Goal: Obtain resource: Obtain resource

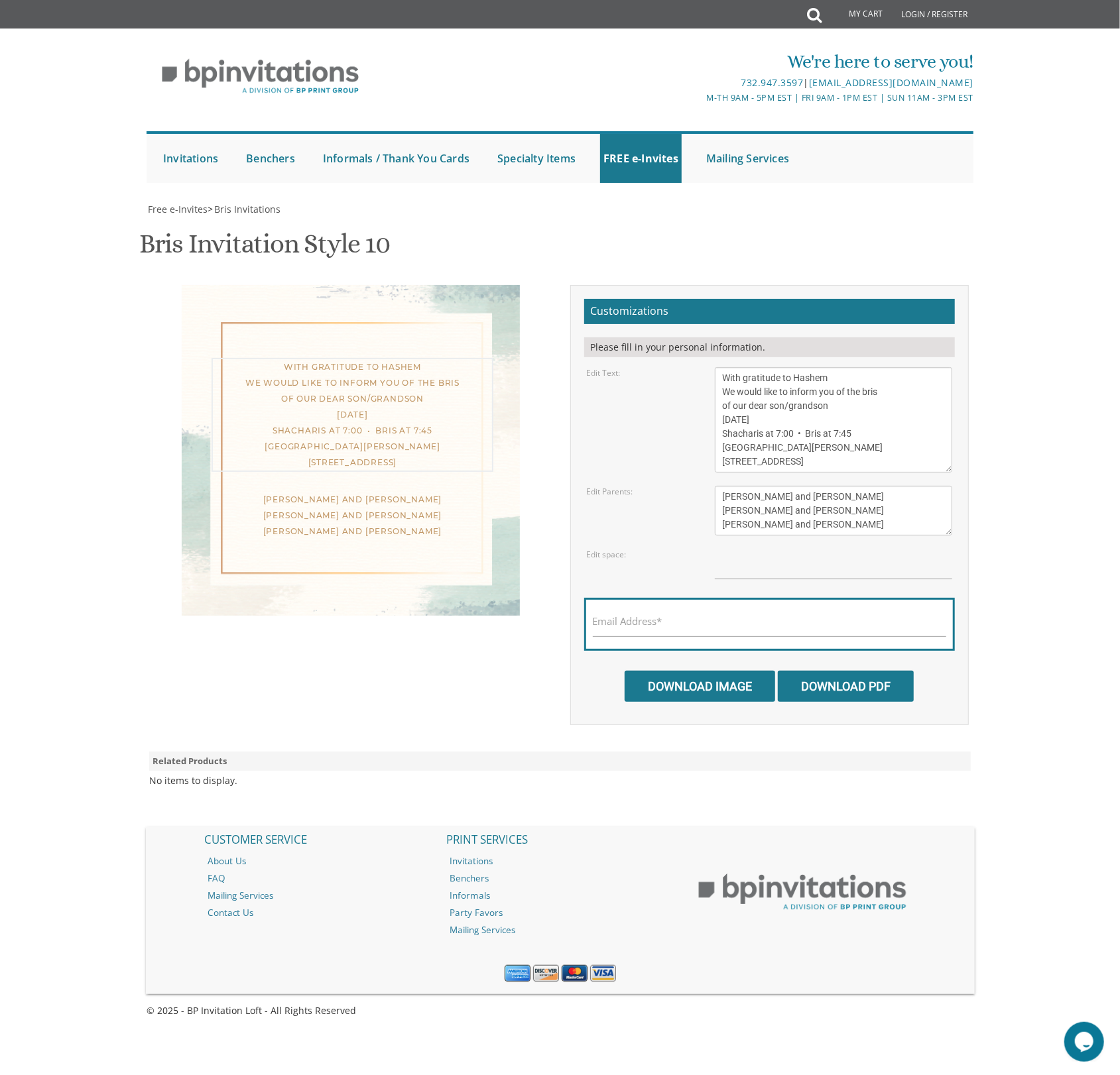
drag, startPoint x: 869, startPoint y: 393, endPoint x: 885, endPoint y: 396, distance: 16.3
click at [885, 396] on textarea "With gratitude to Hashem We would like to inform you of the bris of our dear so…" at bounding box center [834, 419] width 238 height 105
type textarea "With gratitude to Hashem We would like to inform you of the Vacht Nacht dear so…"
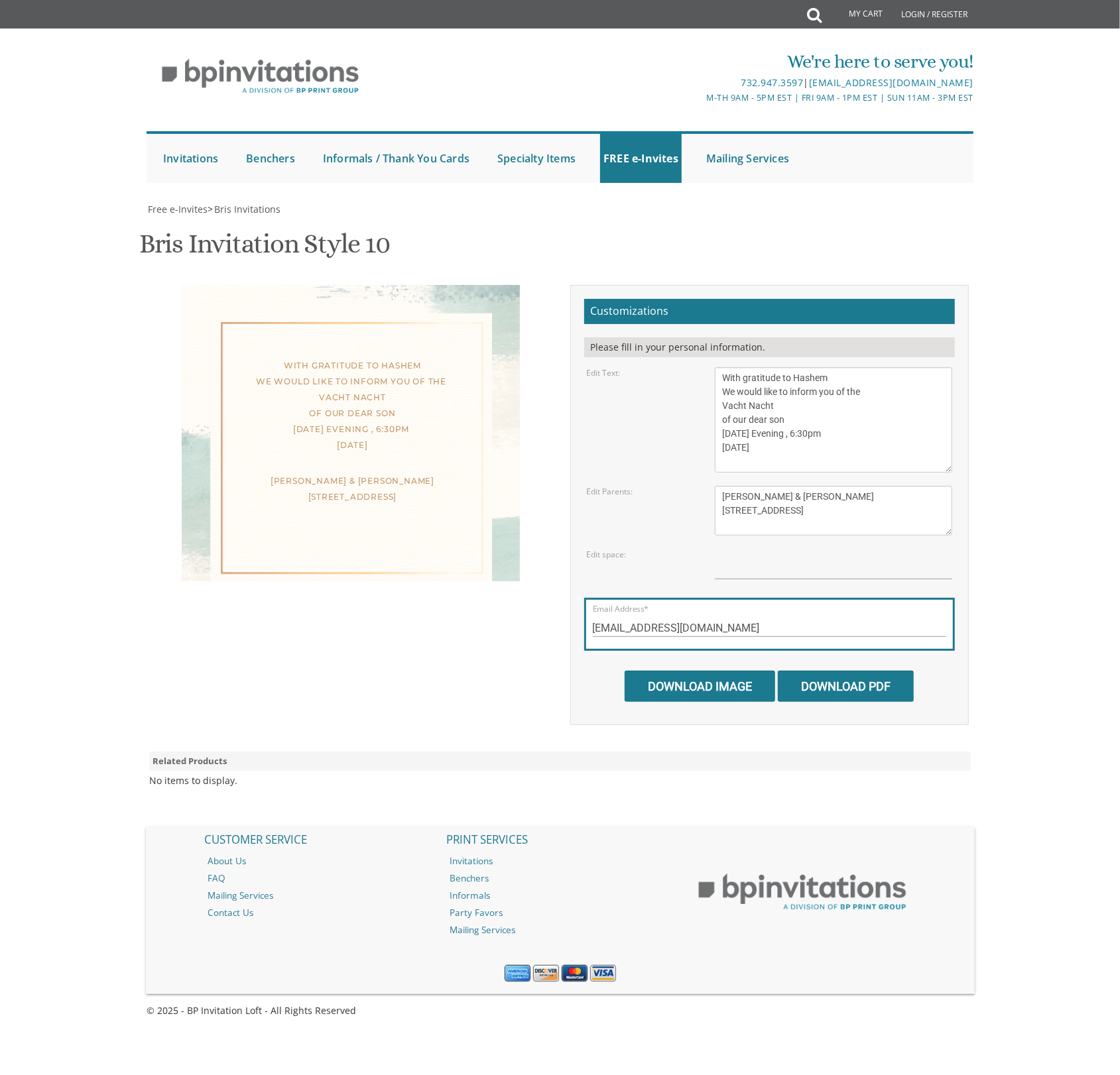
scroll to position [14, 0]
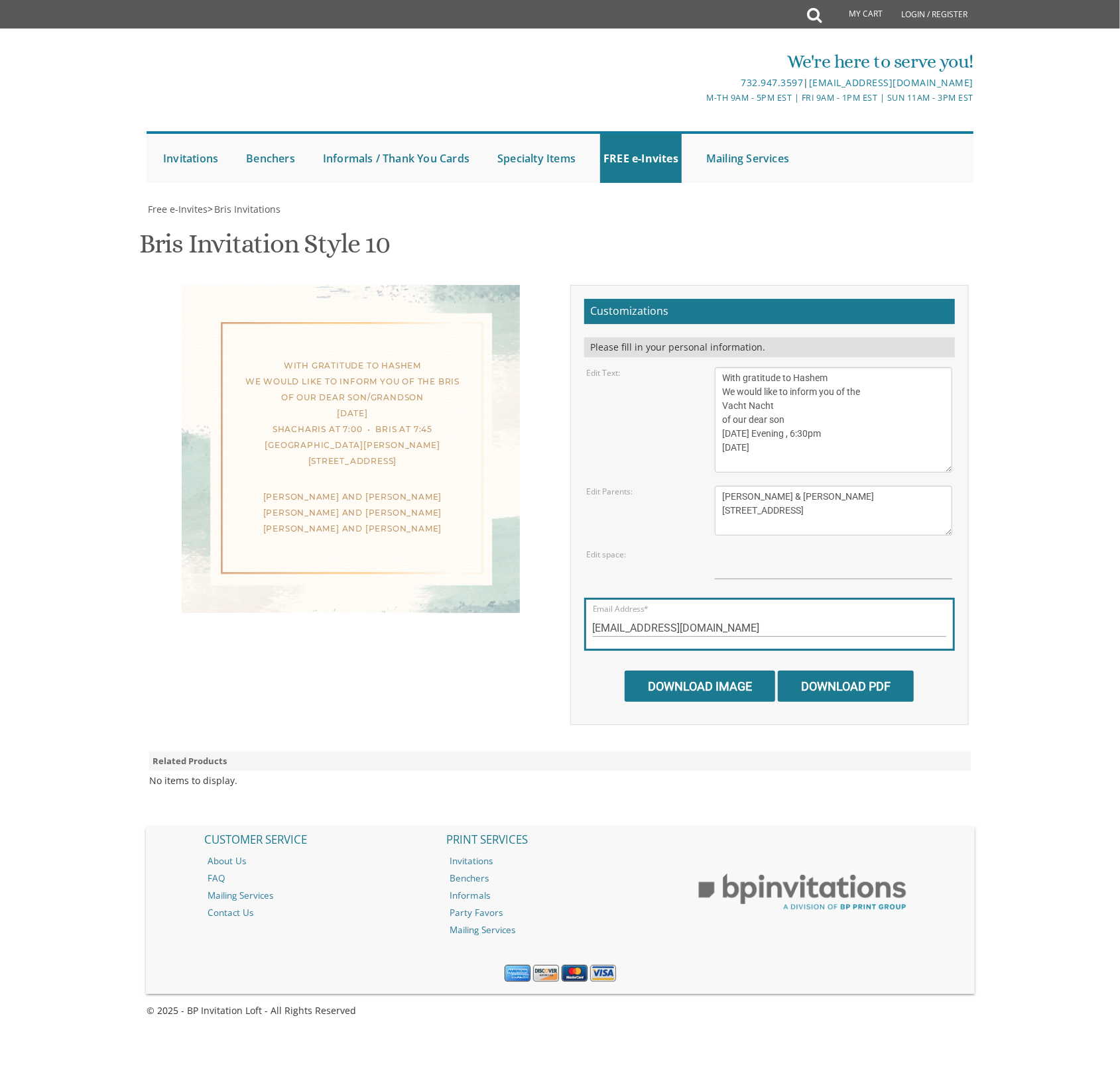
scroll to position [14, 0]
drag, startPoint x: 771, startPoint y: 258, endPoint x: 767, endPoint y: 327, distance: 69.1
click at [767, 367] on textarea "With gratitude to Hashem We would like to inform you of the bris of our dear so…" at bounding box center [834, 419] width 238 height 105
click at [777, 367] on textarea "With gratitude to Hashem We would like to inform you of the bris of our dear so…" at bounding box center [834, 419] width 238 height 105
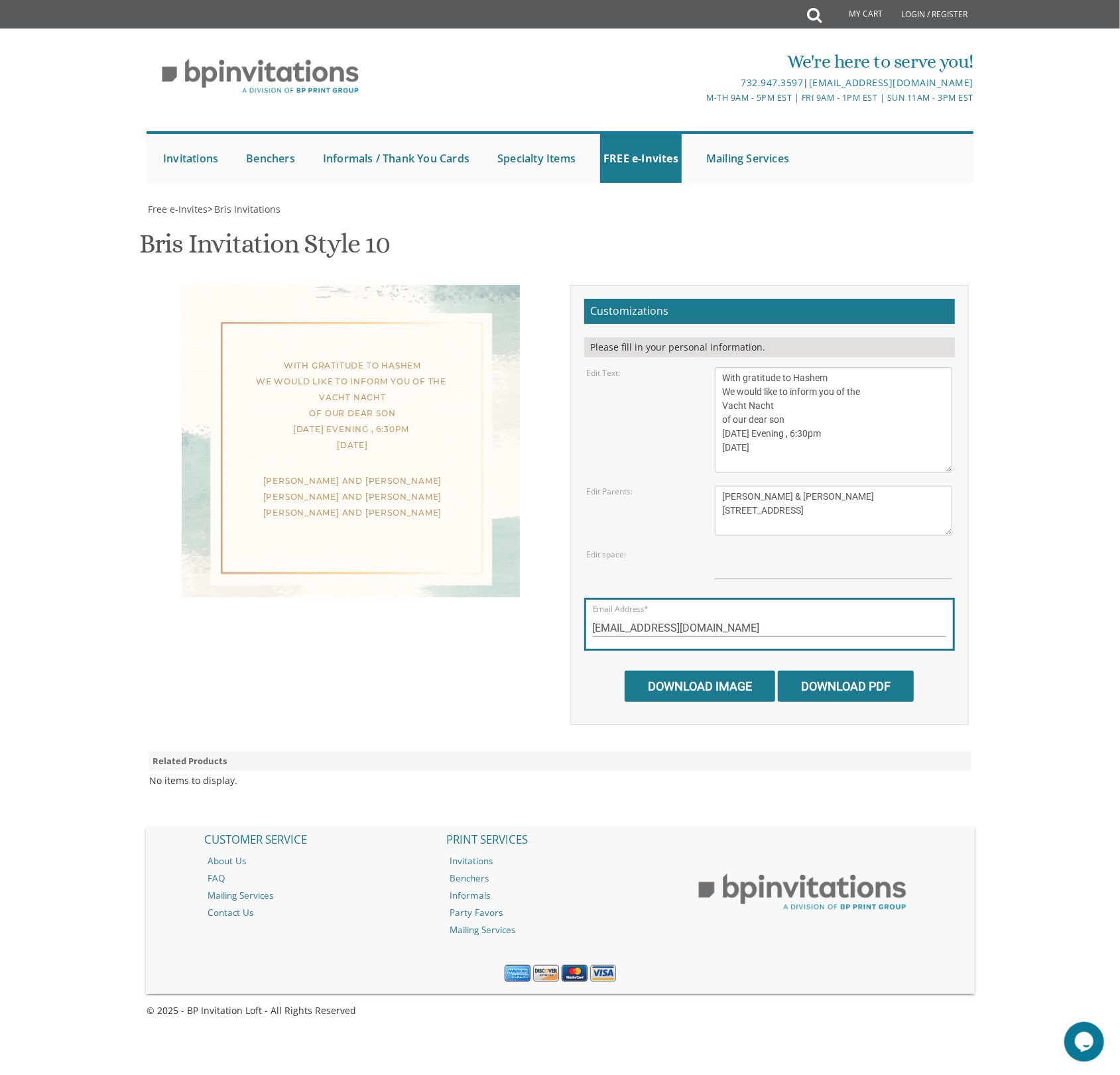
click at [780, 367] on textarea "With gratitude to Hashem We would like to inform you of the bris of our dear so…" at bounding box center [834, 419] width 238 height 105
click at [740, 367] on textarea "With gratitude to Hashem We would like to inform you of the bris of our dear so…" at bounding box center [834, 419] width 238 height 105
drag, startPoint x: 753, startPoint y: 271, endPoint x: 763, endPoint y: 301, distance: 31.6
click at [763, 367] on textarea "With gratitude to Hashem We would like to inform you of the bris of our dear so…" at bounding box center [834, 419] width 238 height 105
click at [796, 367] on textarea "With gratitude to Hashem We would like to inform you of the bris of our dear so…" at bounding box center [834, 419] width 238 height 105
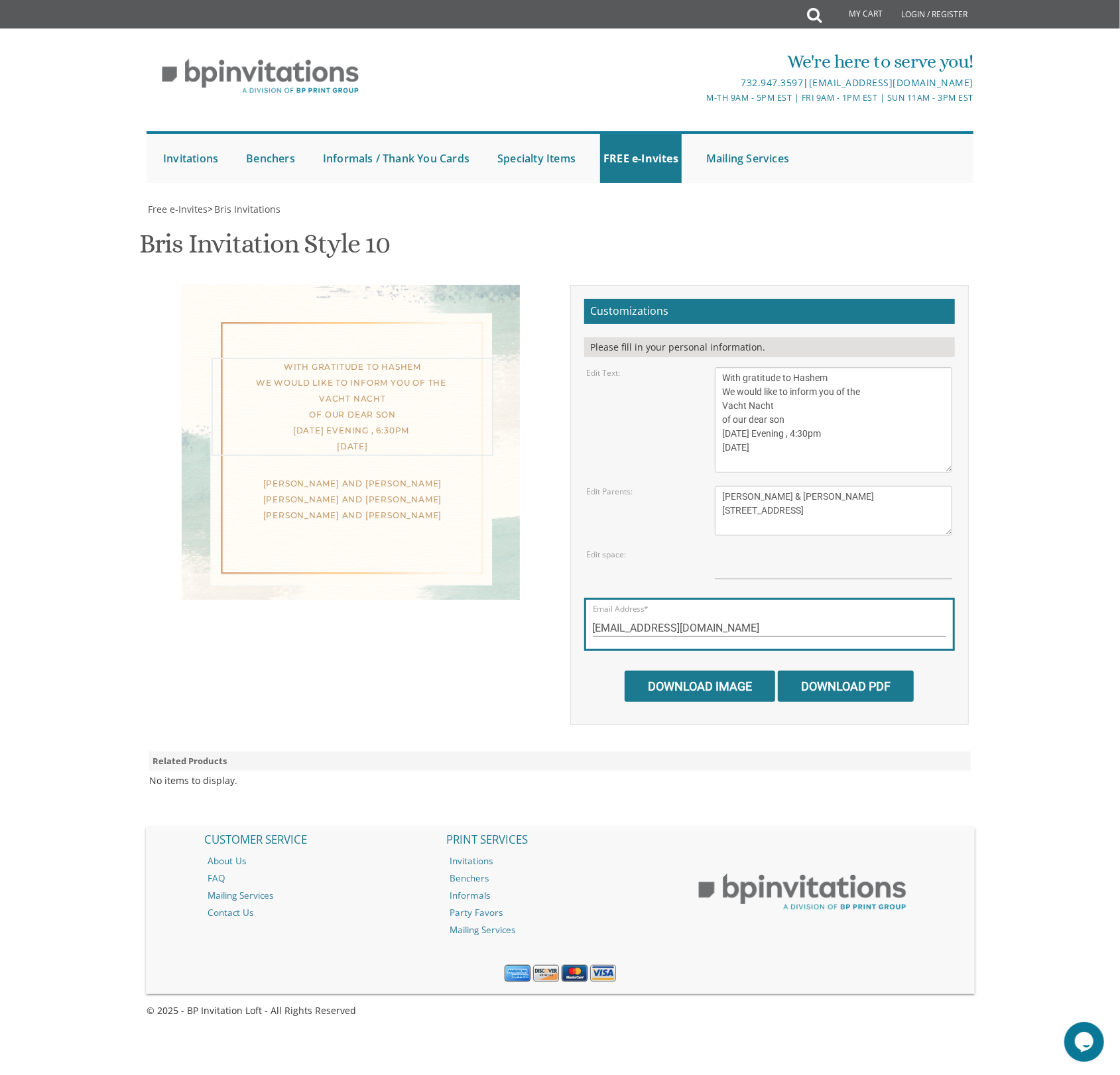
scroll to position [345, 0]
type textarea "With gratitude to Hashem We would like to inform you of the Vacht Nacht of our …"
click at [711, 671] on input "Download Image" at bounding box center [700, 686] width 151 height 31
click at [689, 671] on input "Download Image" at bounding box center [700, 686] width 151 height 31
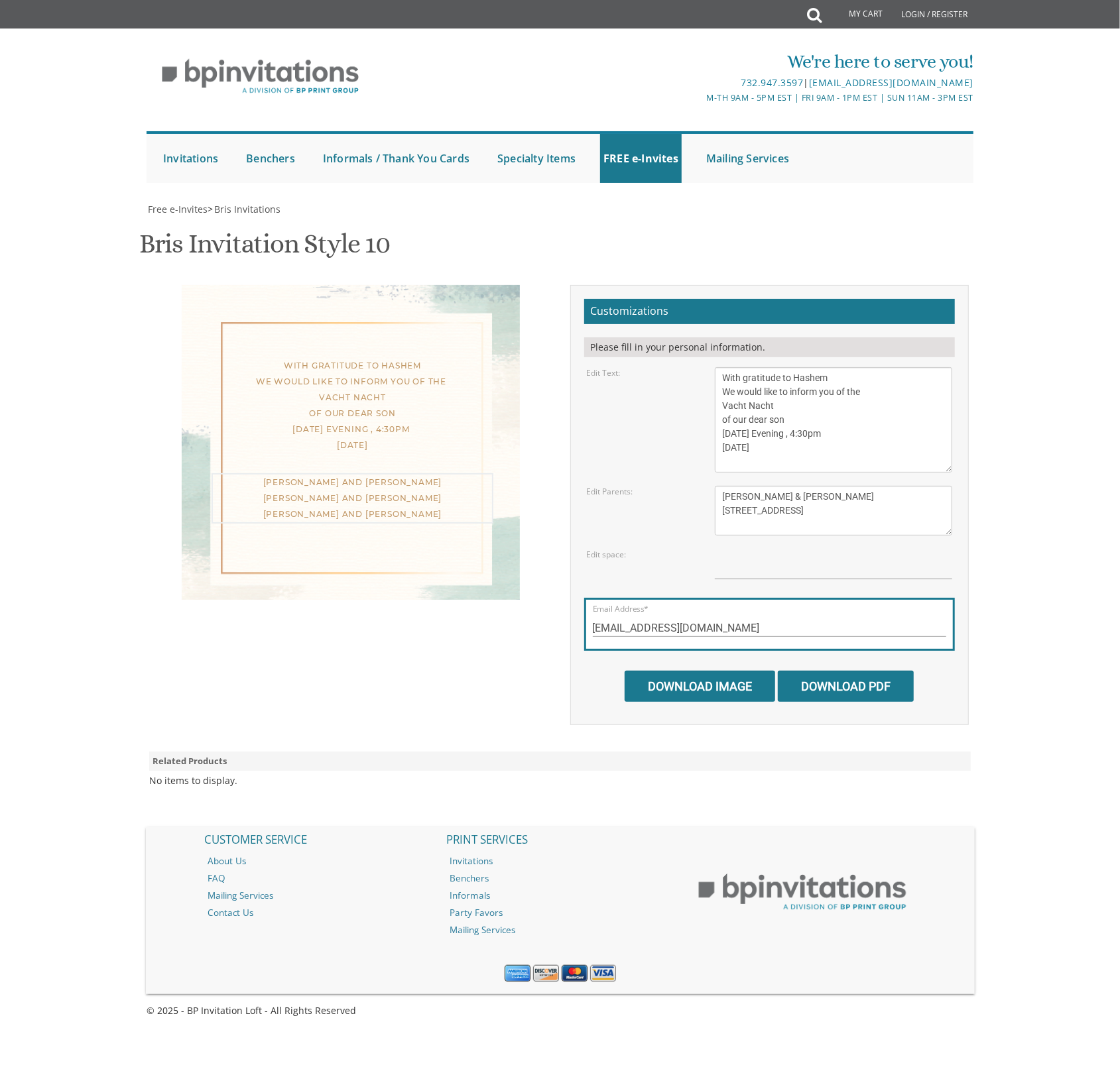
click at [766, 486] on textarea "[PERSON_NAME] and [PERSON_NAME] [PERSON_NAME] and [PERSON_NAME] [PERSON_NAME] a…" at bounding box center [834, 510] width 238 height 49
click at [739, 486] on textarea "[PERSON_NAME] and [PERSON_NAME] [PERSON_NAME] and [PERSON_NAME] [PERSON_NAME] a…" at bounding box center [834, 510] width 238 height 49
drag, startPoint x: 666, startPoint y: 333, endPoint x: 244, endPoint y: 330, distance: 422.0
drag, startPoint x: 720, startPoint y: 152, endPoint x: 860, endPoint y: 174, distance: 141.7
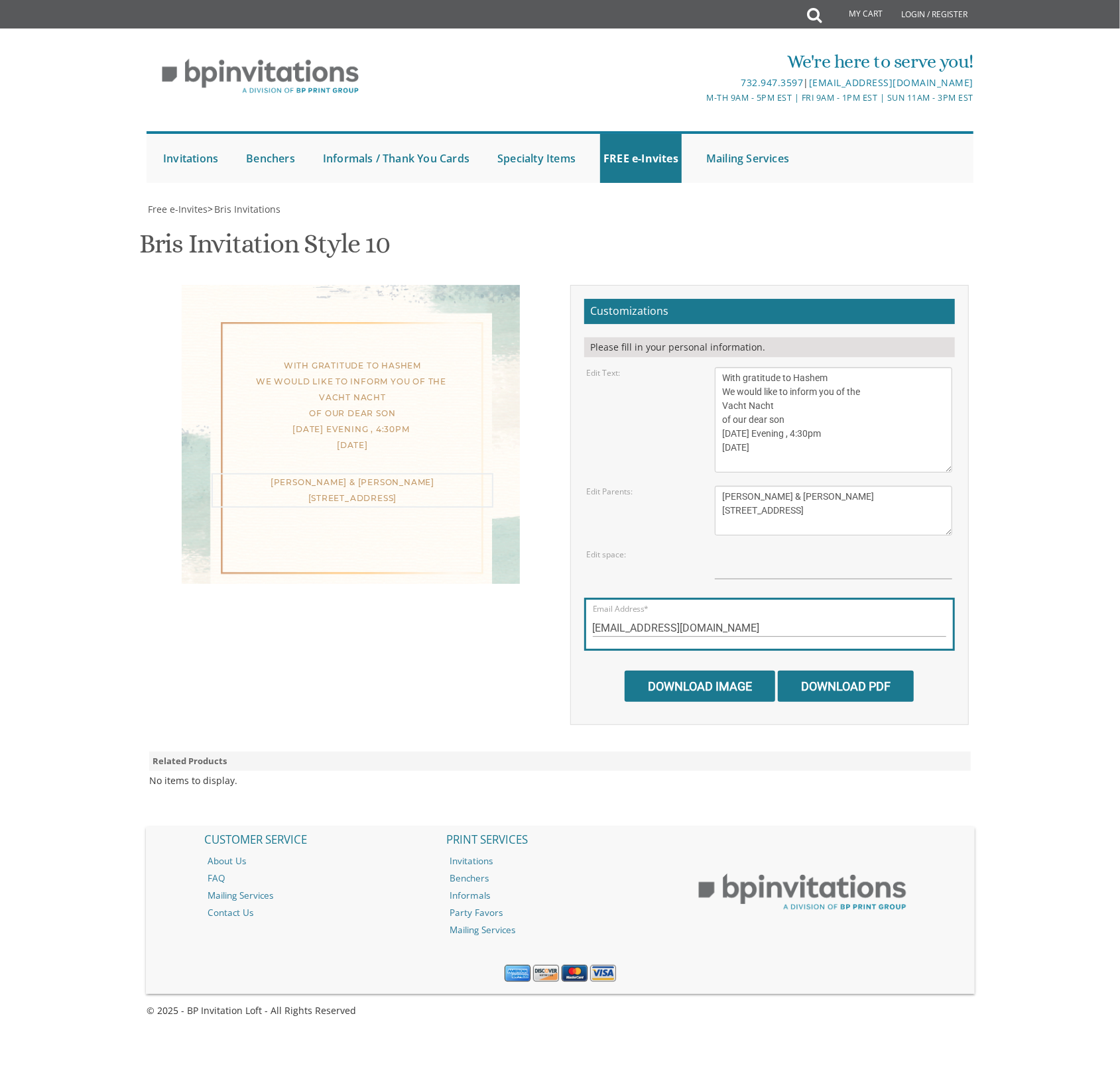
click at [860, 486] on textarea "[PERSON_NAME] and [PERSON_NAME] [PERSON_NAME] and [PERSON_NAME] [PERSON_NAME] a…" at bounding box center [834, 510] width 238 height 49
paste textarea "Chaim & Shaindy Szanto 2408 Huckleberry Rd, Manchester Township, NJ"
type textarea "Chaim & Shaindy Szanto 2408 Huckleberry Rd, Manchester Township, NJ"
click at [684, 671] on input "Download Image" at bounding box center [700, 686] width 151 height 31
